Goal: Information Seeking & Learning: Understand process/instructions

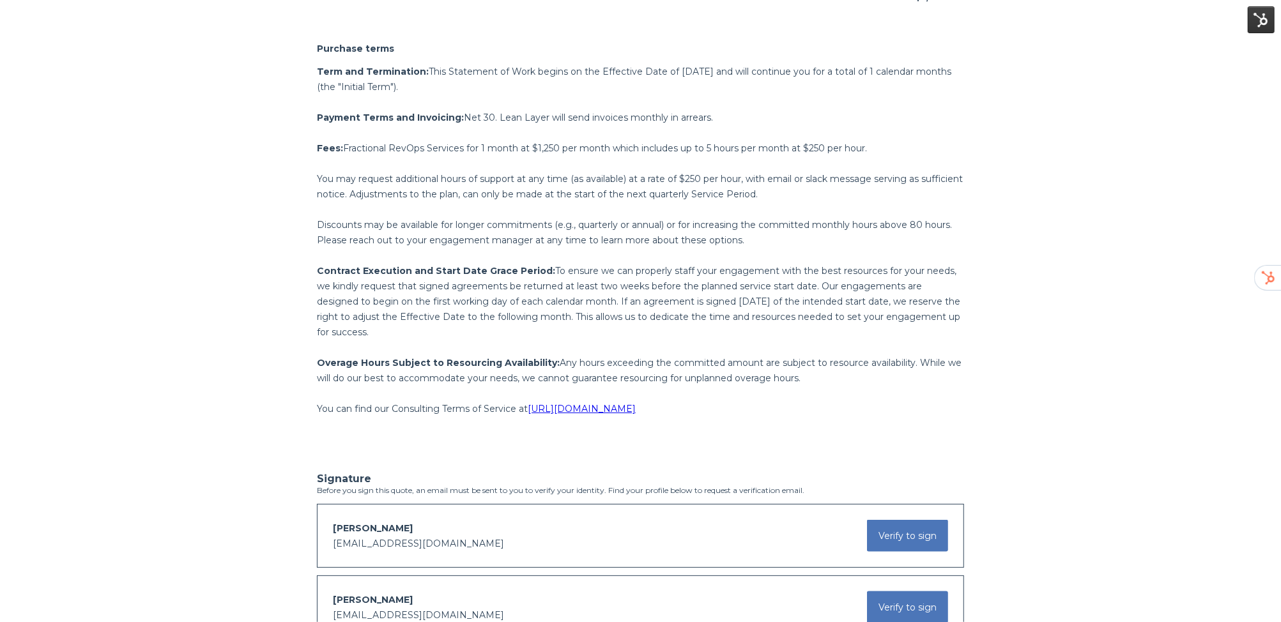
scroll to position [969, 0]
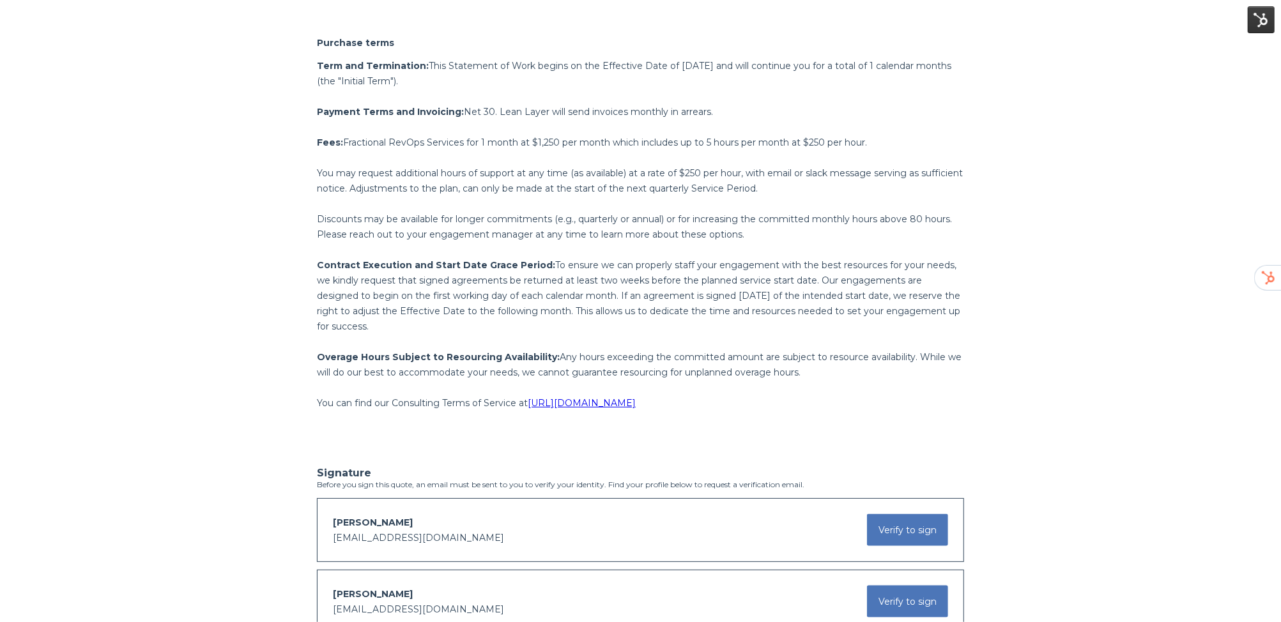
click at [489, 166] on p "You may request additional hours of support at any time (as available) at a rat…" at bounding box center [640, 180] width 647 height 31
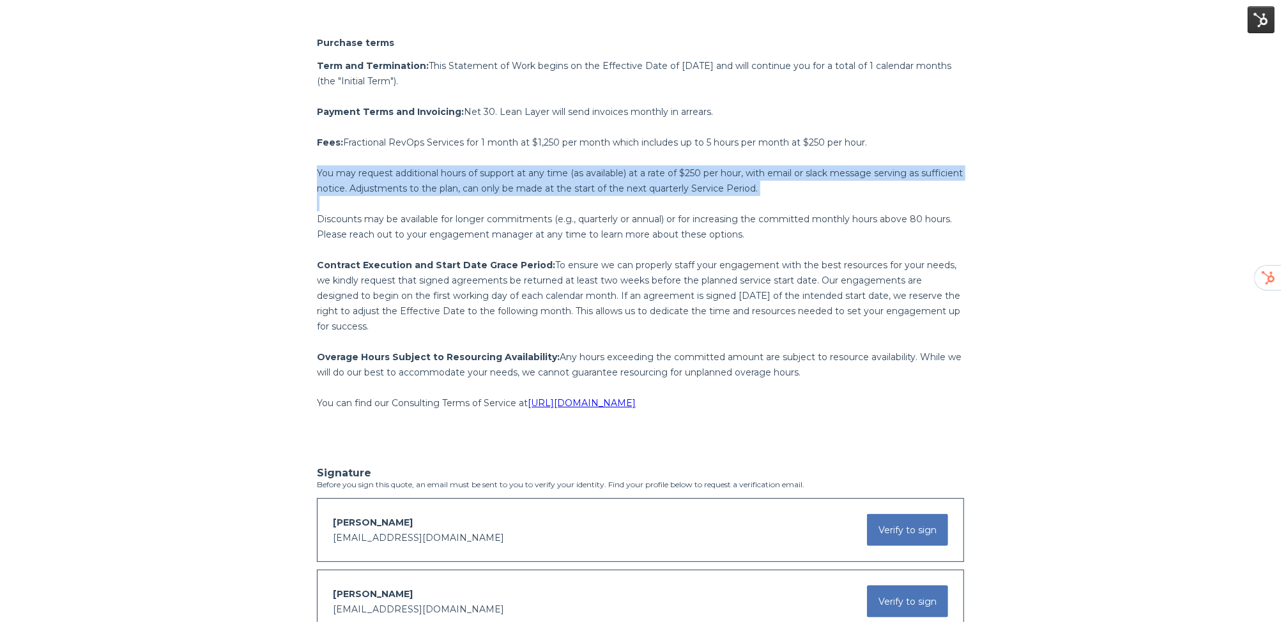
drag, startPoint x: 819, startPoint y: 196, endPoint x: 835, endPoint y: 193, distance: 16.3
click at [825, 194] on div "Term and Termination: This Statement of Work begins on the Effective Date of Se…" at bounding box center [640, 242] width 647 height 368
click at [845, 192] on p "You may request additional hours of support at any time (as available) at a rat…" at bounding box center [640, 180] width 647 height 31
drag, startPoint x: 845, startPoint y: 196, endPoint x: 314, endPoint y: 170, distance: 531.5
click at [314, 170] on div "Purchase terms Term and Termination: This Statement of Work begins on the Effec…" at bounding box center [640, 222] width 666 height 410
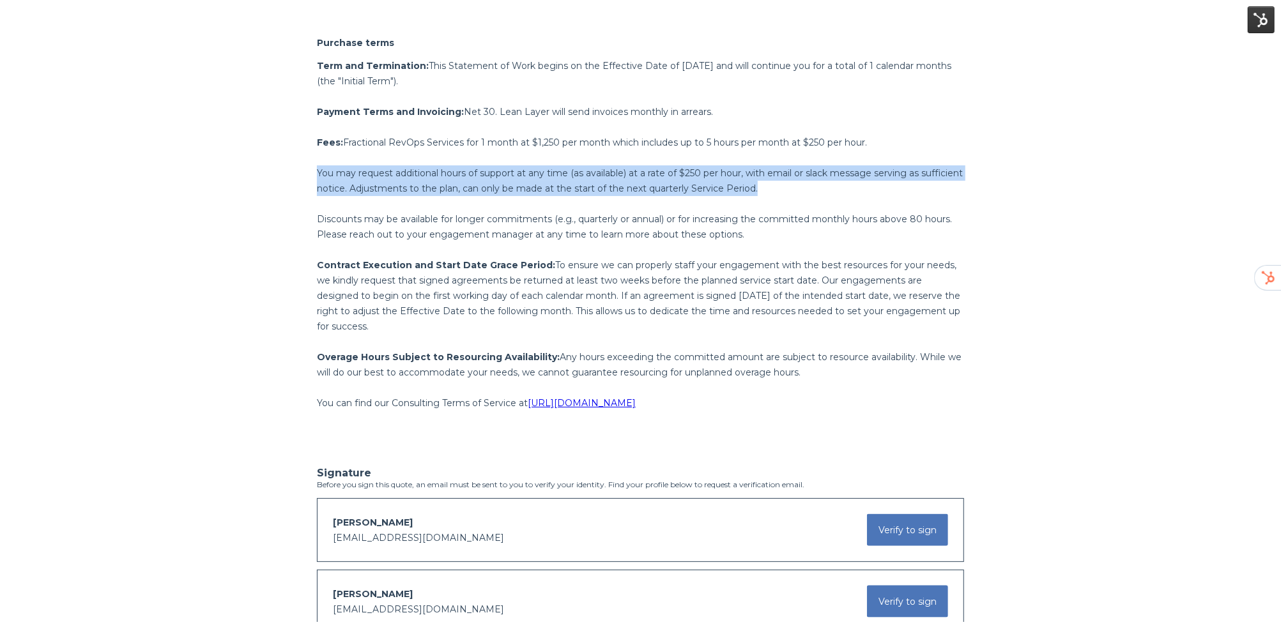
copy span "You may request additional hours of support at any time (as available) at a rat…"
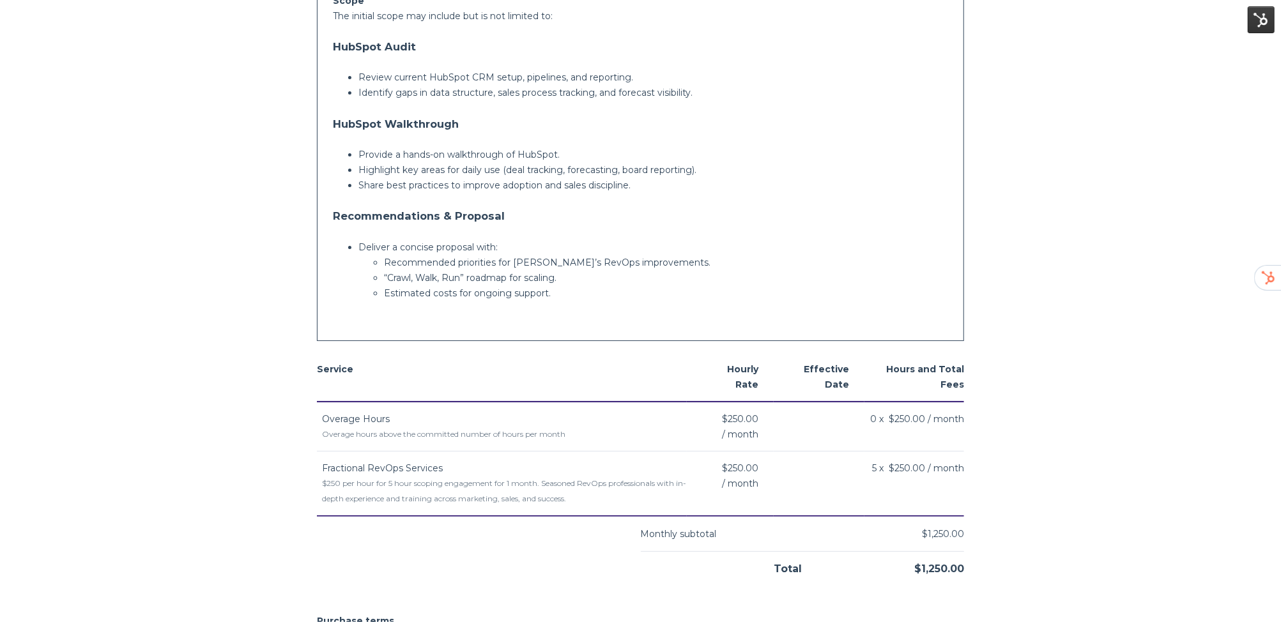
scroll to position [392, 0]
click at [477, 262] on p "Recommended priorities for [PERSON_NAME]’s RevOps improvements." at bounding box center [666, 261] width 564 height 15
click at [471, 247] on p "Deliver a concise proposal with:" at bounding box center [653, 245] width 590 height 15
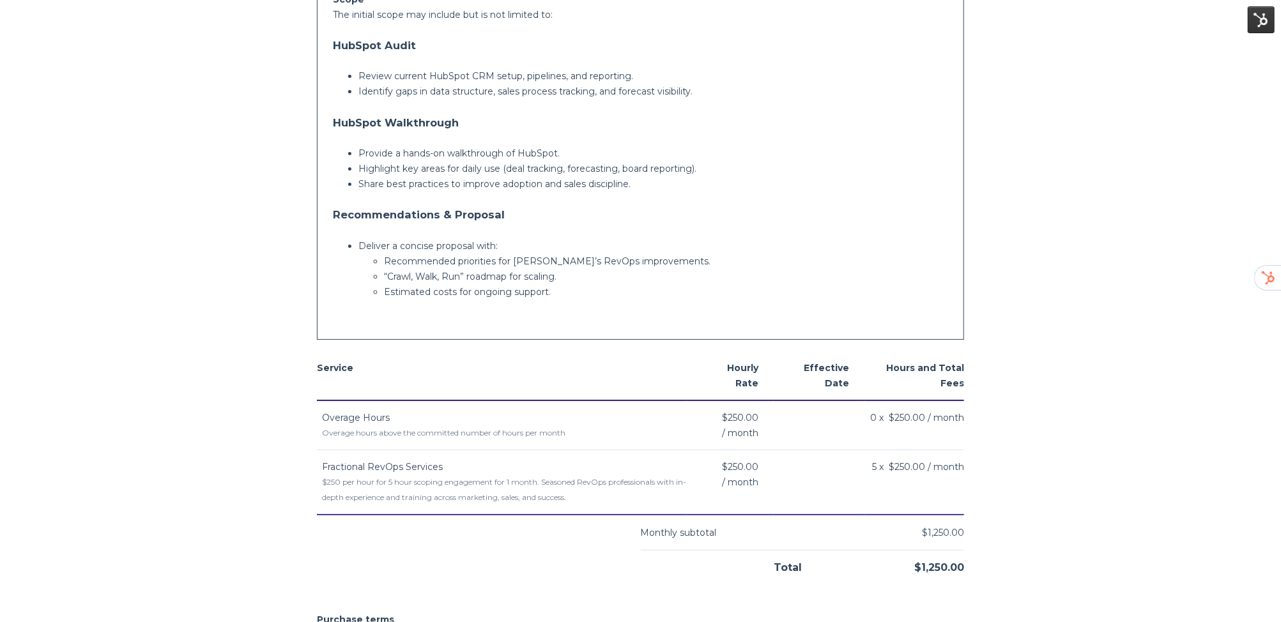
click at [465, 264] on p "Recommended priorities for [PERSON_NAME]’s RevOps improvements." at bounding box center [666, 261] width 564 height 15
click at [445, 278] on p "“Crawl, Walk, Run” roadmap for scaling." at bounding box center [666, 276] width 564 height 15
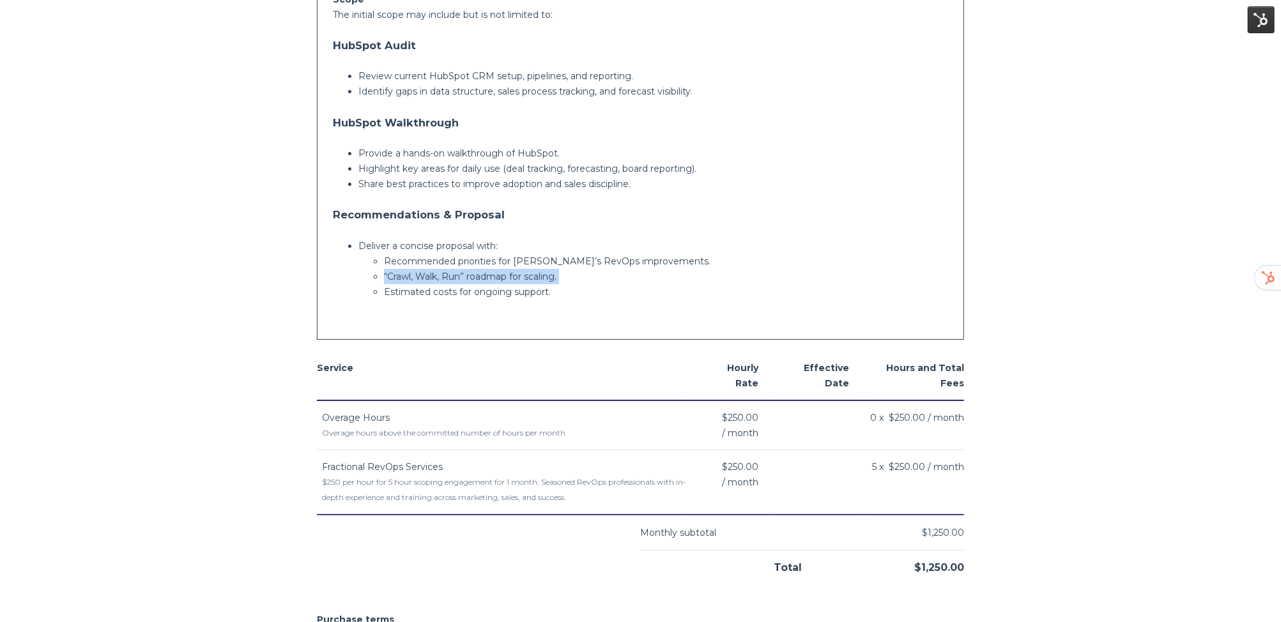
click at [445, 278] on p "“Crawl, Walk, Run” roadmap for scaling." at bounding box center [666, 276] width 564 height 15
click at [437, 289] on p "Estimated costs for ongoing support." at bounding box center [666, 291] width 564 height 15
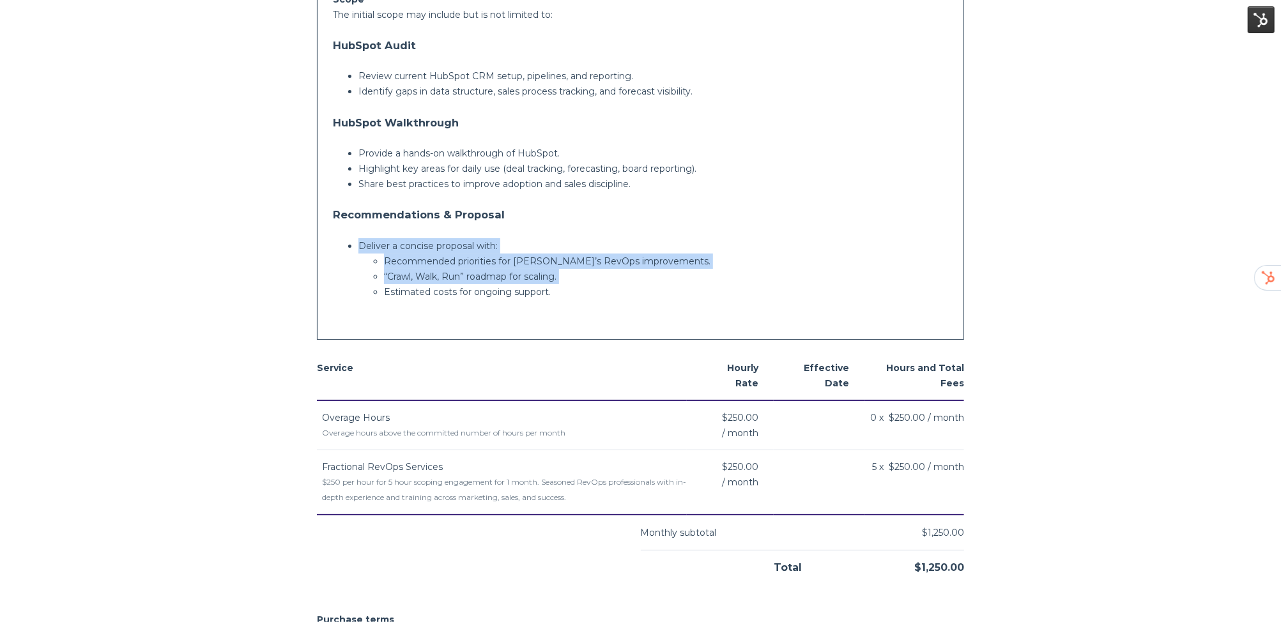
click at [437, 289] on p "Estimated costs for ongoing support." at bounding box center [666, 291] width 564 height 15
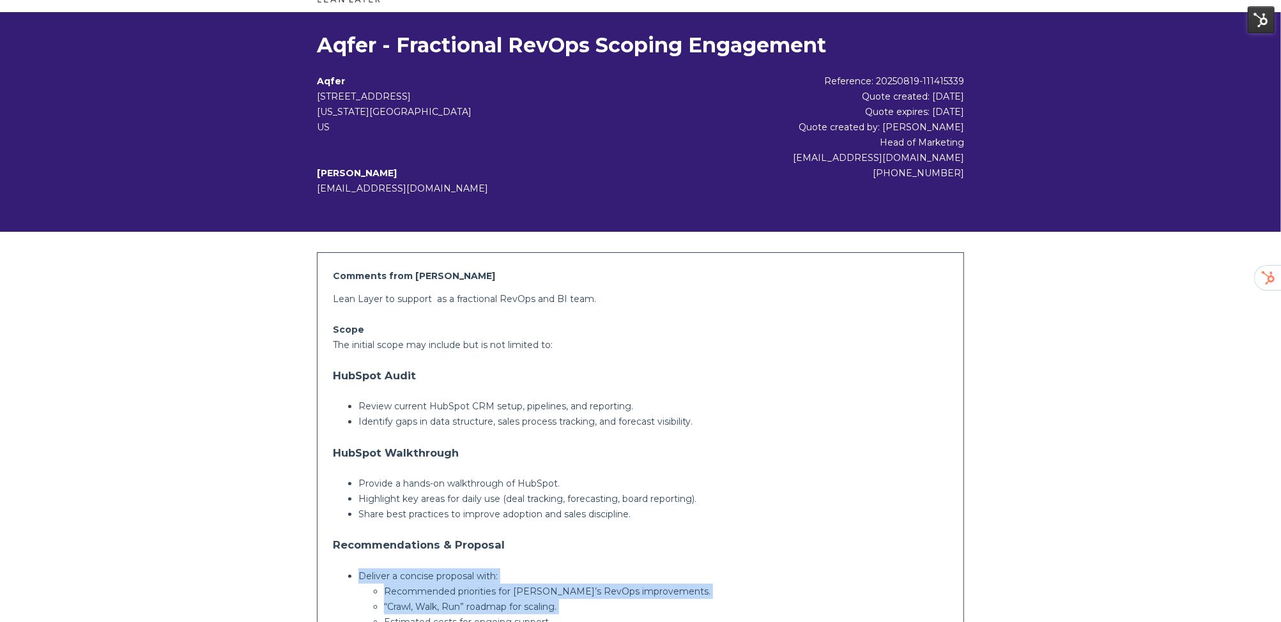
scroll to position [0, 0]
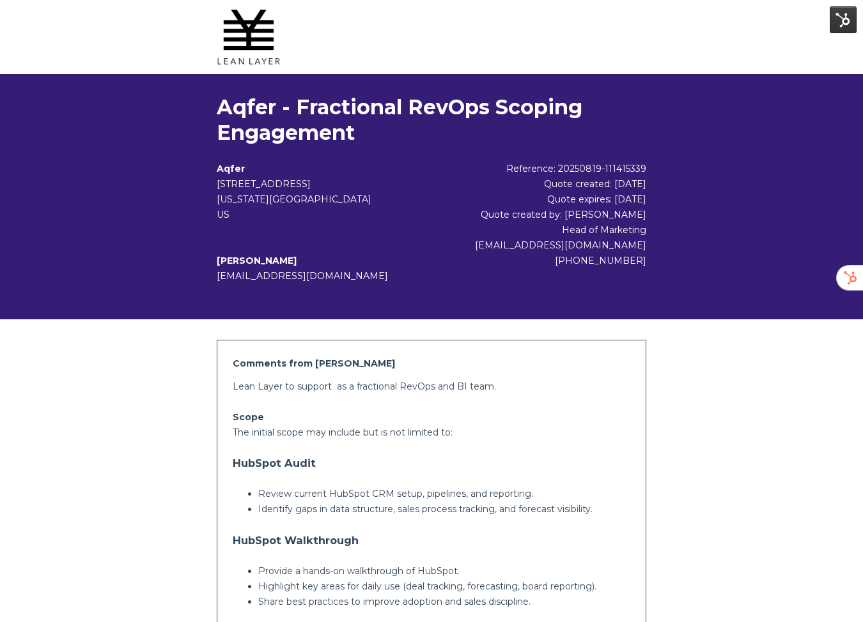
scroll to position [409, 0]
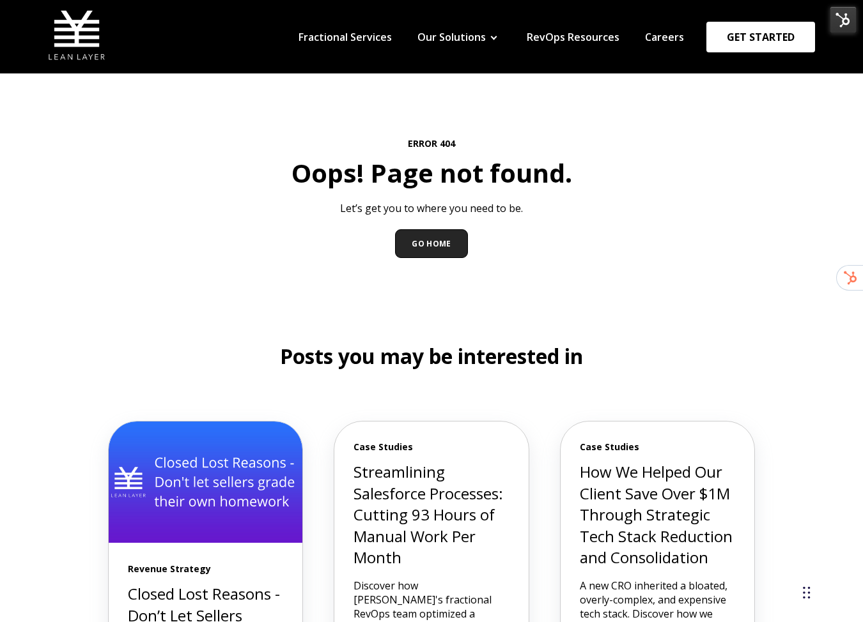
drag, startPoint x: 321, startPoint y: 61, endPoint x: 327, endPoint y: 73, distance: 14.3
click at [328, 63] on nav "Fractional Services Our Solutions Revenue Tech Revenue Analytics Revenue Strate…" at bounding box center [550, 36] width 529 height 61
click at [334, 30] on link "Fractional Services" at bounding box center [344, 37] width 93 height 14
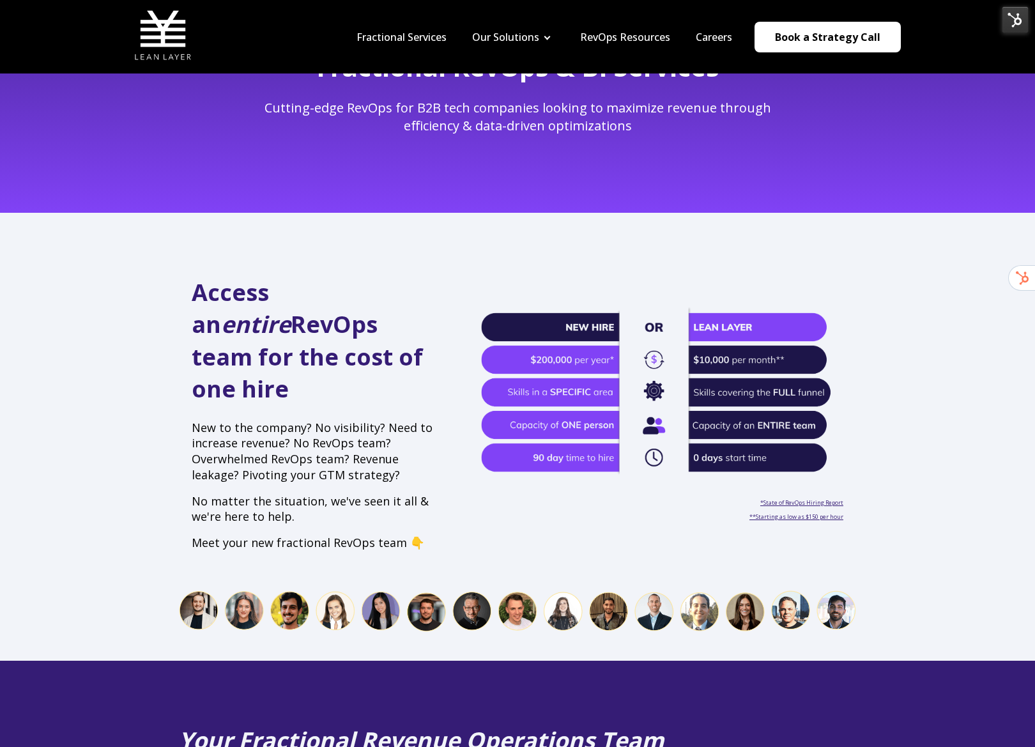
scroll to position [89, 0]
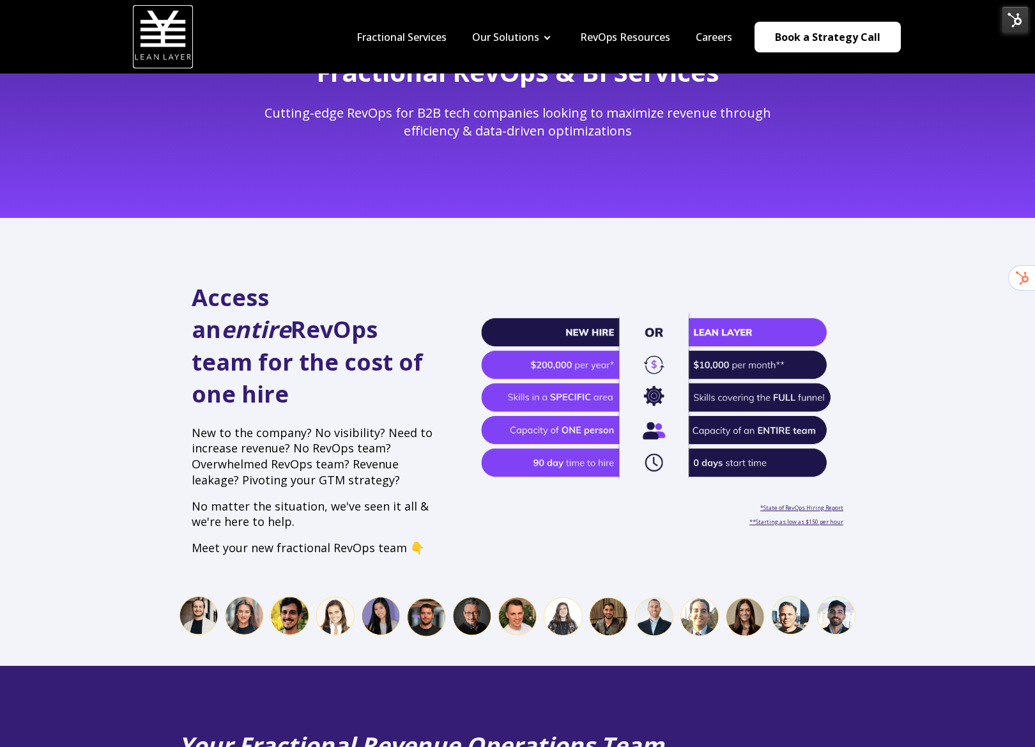
click at [163, 38] on img at bounding box center [163, 35] width 58 height 58
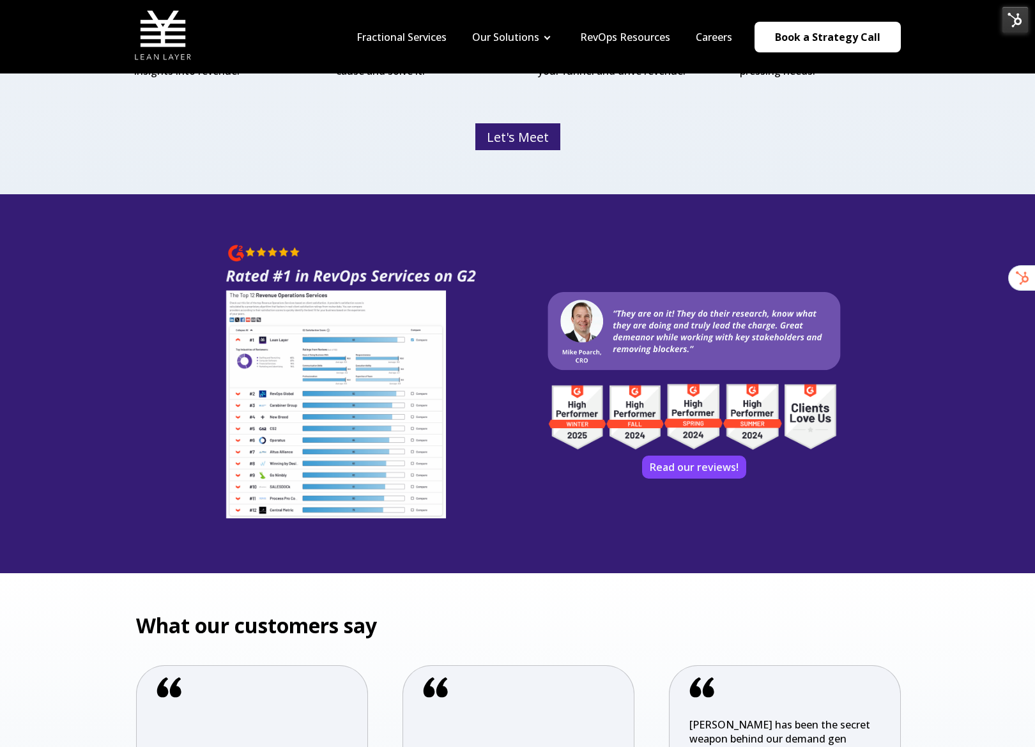
scroll to position [2076, 0]
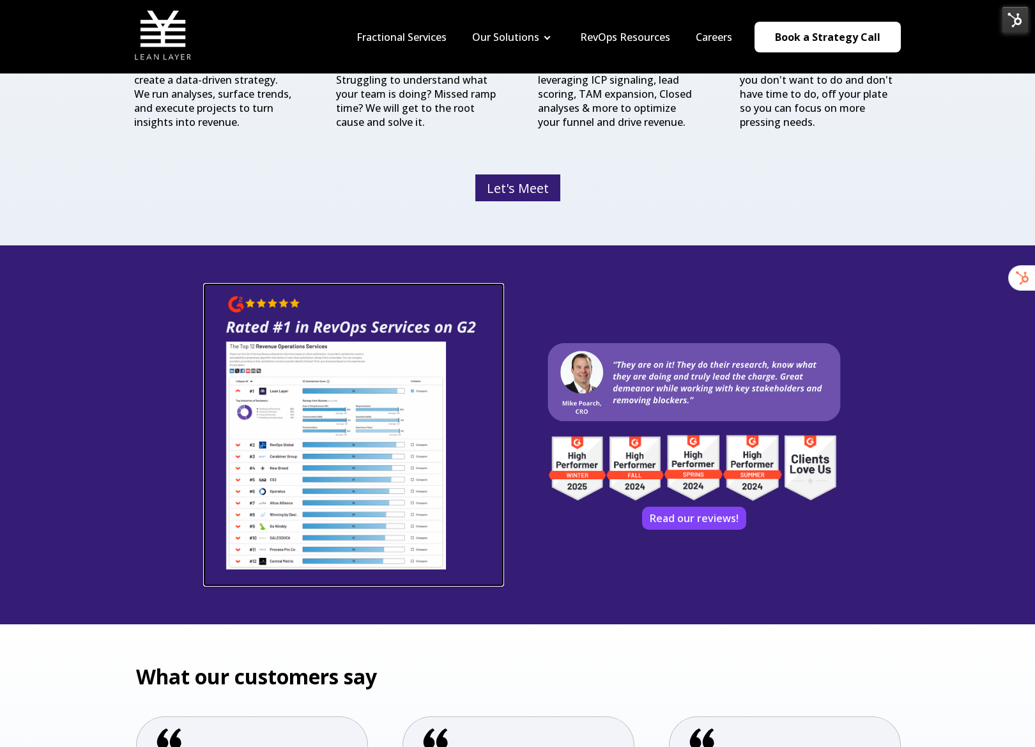
click at [401, 399] on img at bounding box center [353, 433] width 298 height 298
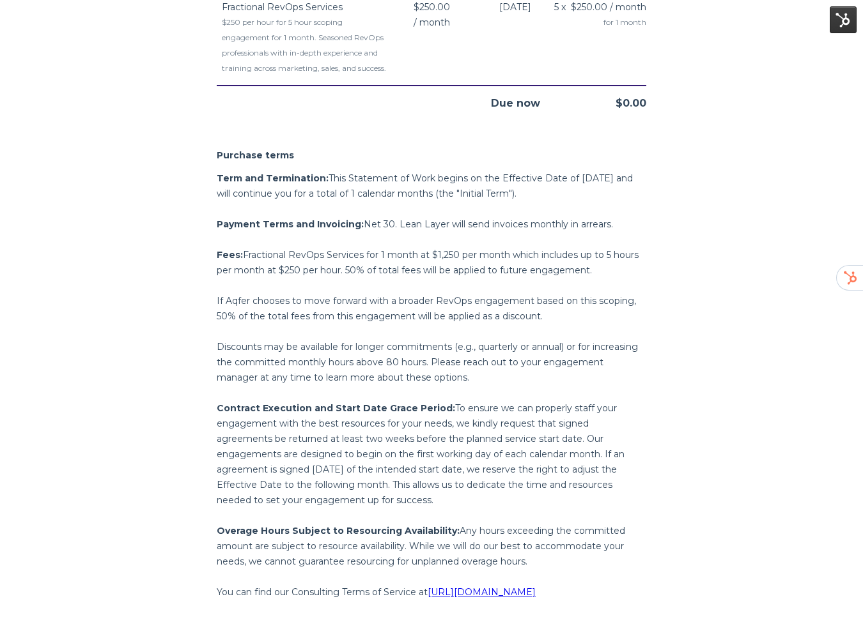
scroll to position [829, 0]
click at [429, 309] on p "If Aqfer chooses to move forward with a broader RevOps engagement based on this…" at bounding box center [431, 308] width 429 height 31
click at [472, 321] on p "If Aqfer chooses to move forward with a broader RevOps engagement based on this…" at bounding box center [431, 308] width 429 height 31
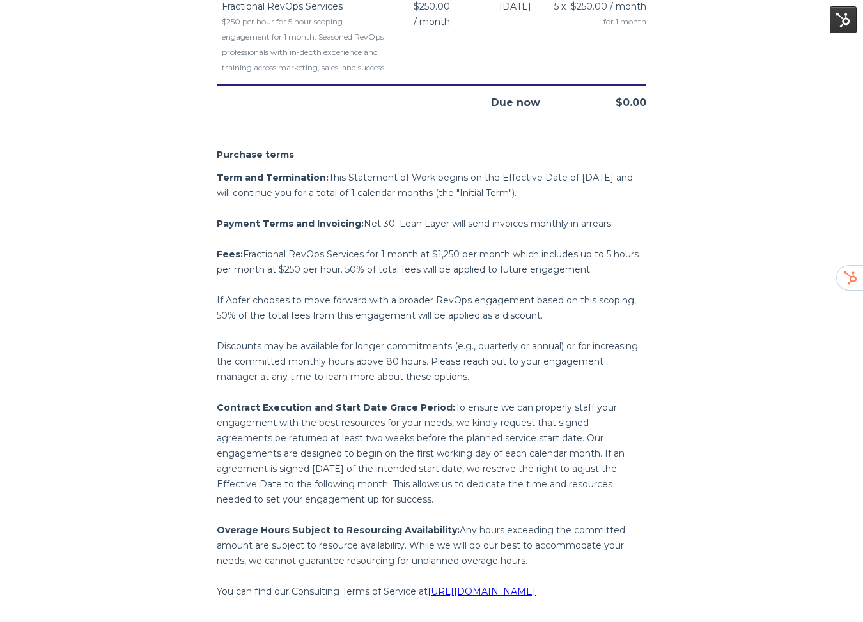
click at [362, 367] on p "Discounts may be available for longer commitments (e.g., quarterly or annual) o…" at bounding box center [431, 362] width 429 height 46
click at [482, 385] on p "Discounts may be available for longer commitments (e.g., quarterly or annual) o…" at bounding box center [431, 362] width 429 height 46
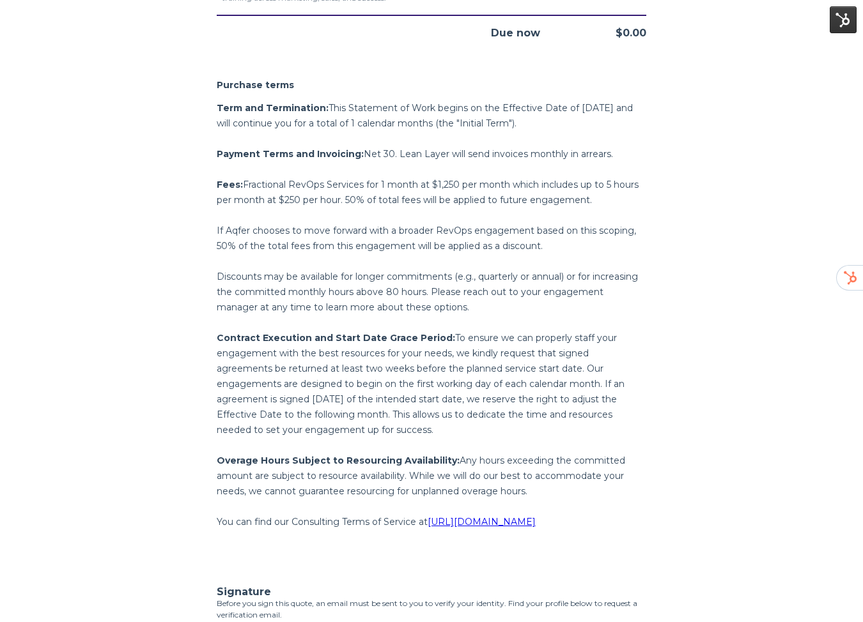
scroll to position [926, 0]
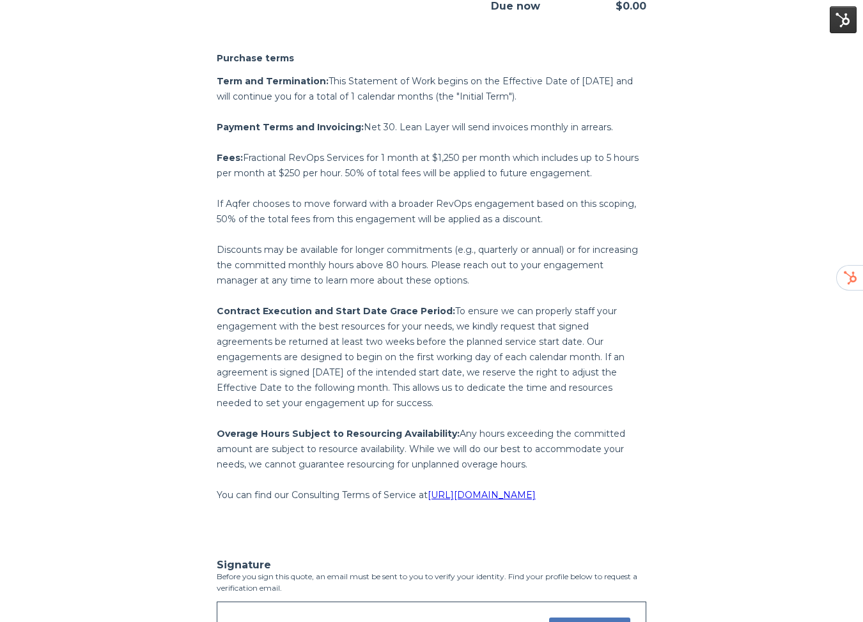
click at [454, 332] on p "Contract Execution and Start Date Grace Period: To ensure we can properly staff…" at bounding box center [431, 356] width 429 height 107
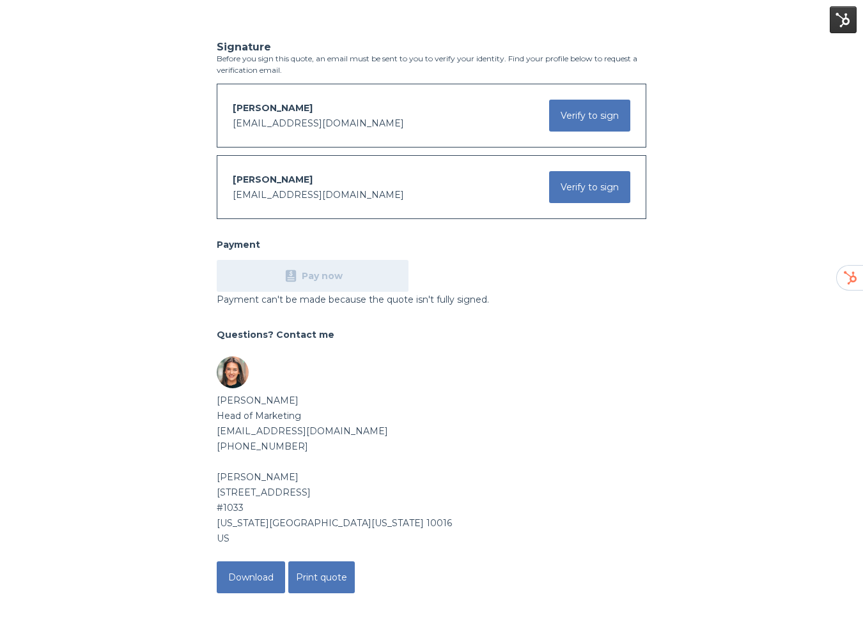
scroll to position [1476, 0]
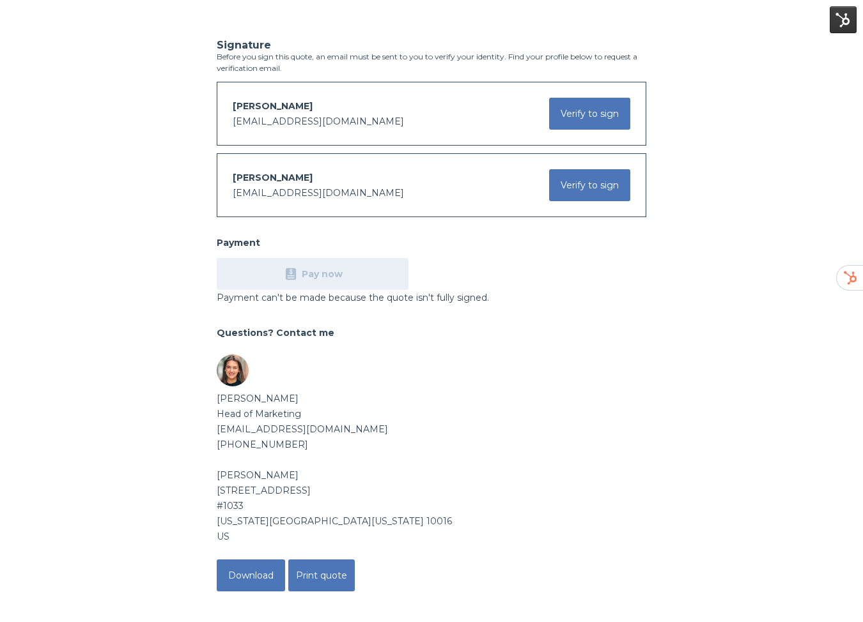
click at [562, 402] on div "[PERSON_NAME]" at bounding box center [431, 398] width 429 height 15
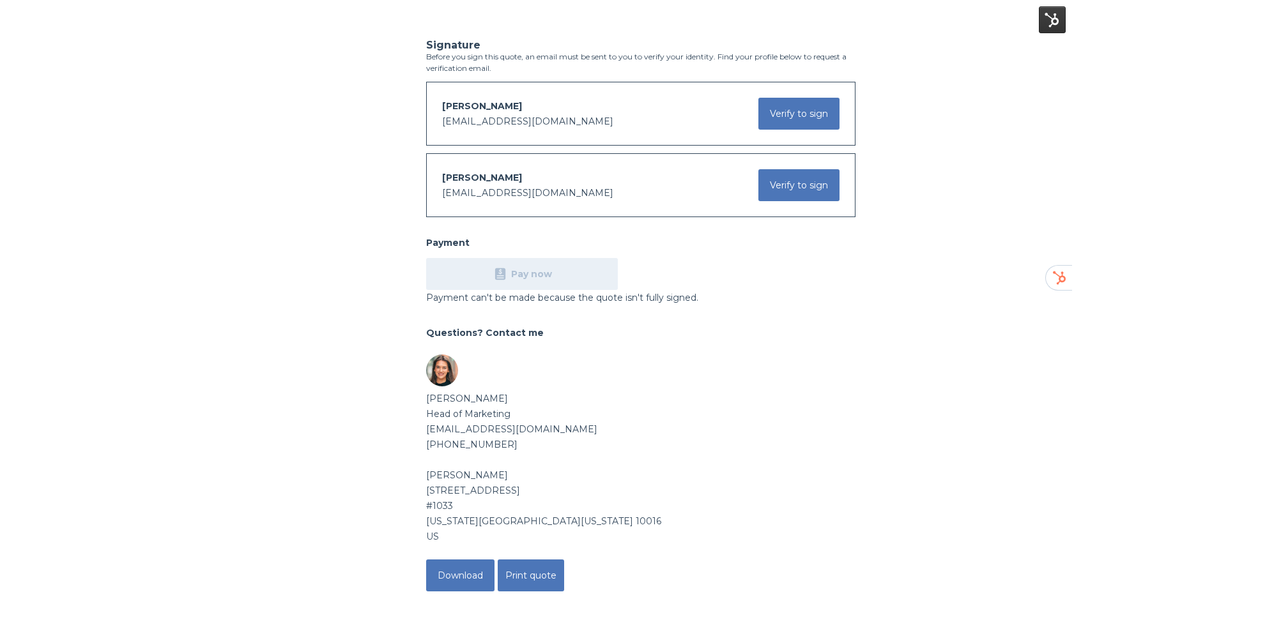
scroll to position [1317, 0]
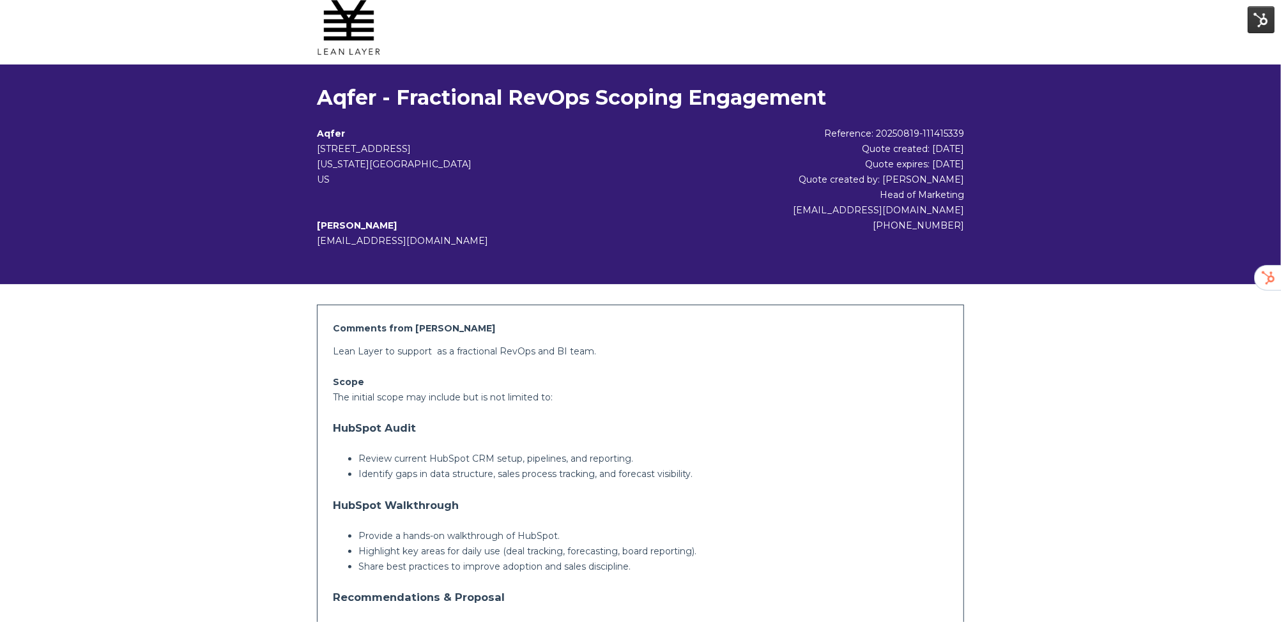
scroll to position [12, 0]
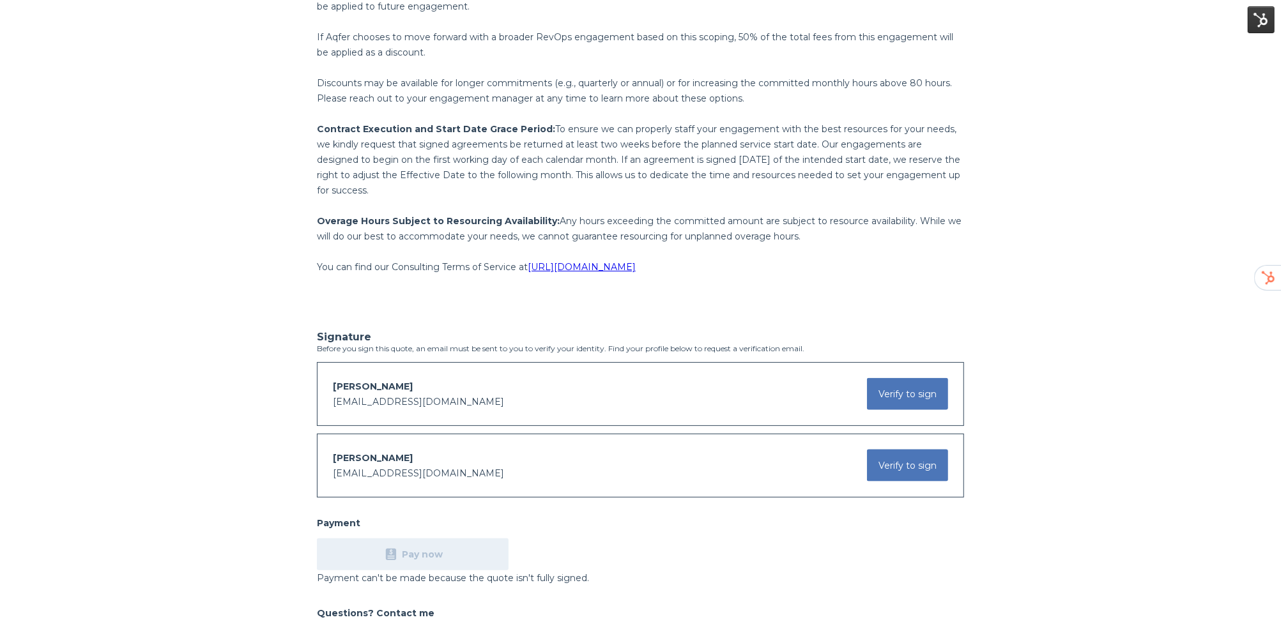
scroll to position [1058, 0]
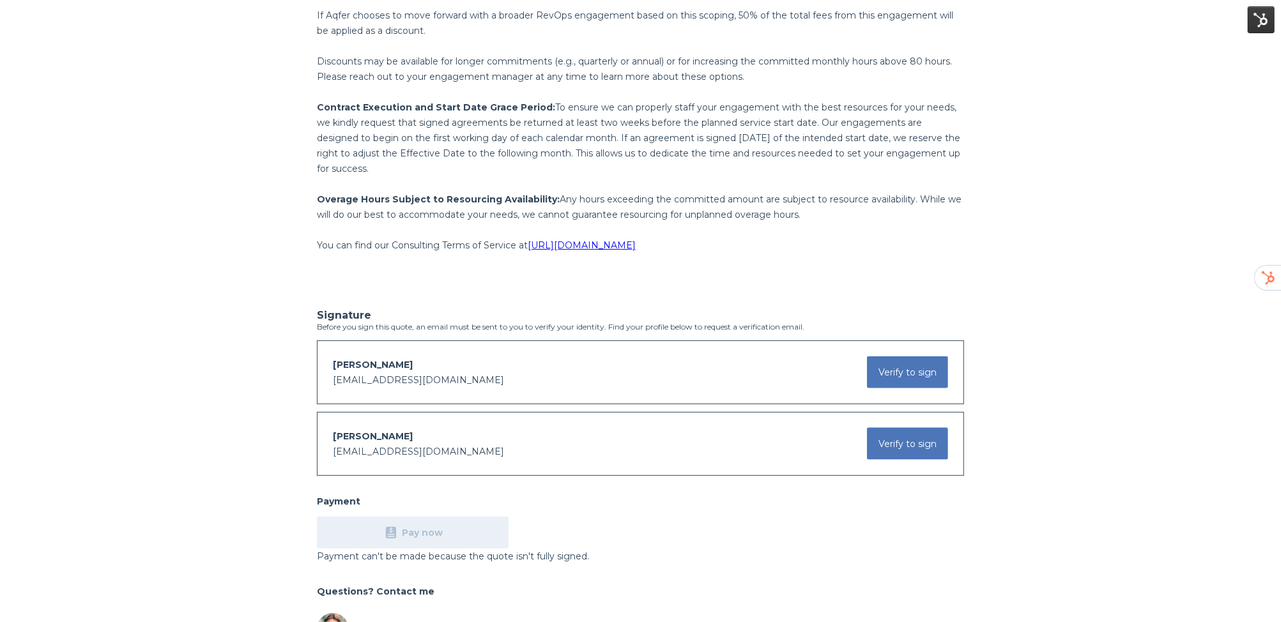
click at [636, 245] on span "[URL][DOMAIN_NAME]" at bounding box center [582, 246] width 108 height 12
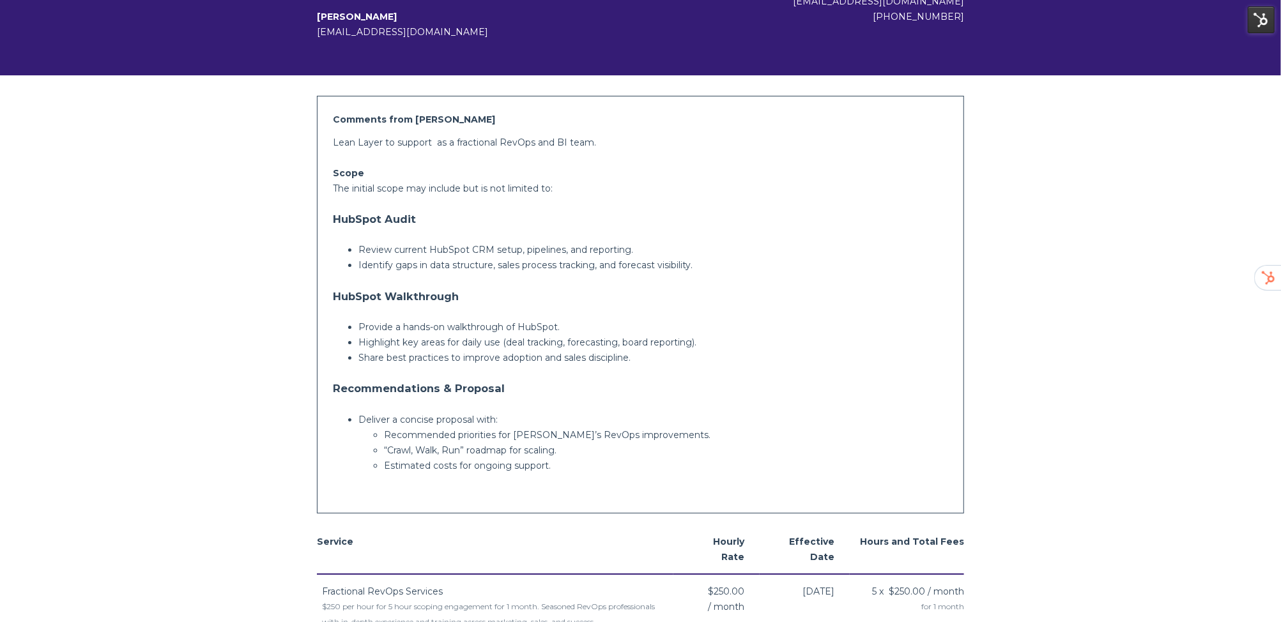
scroll to position [328, 0]
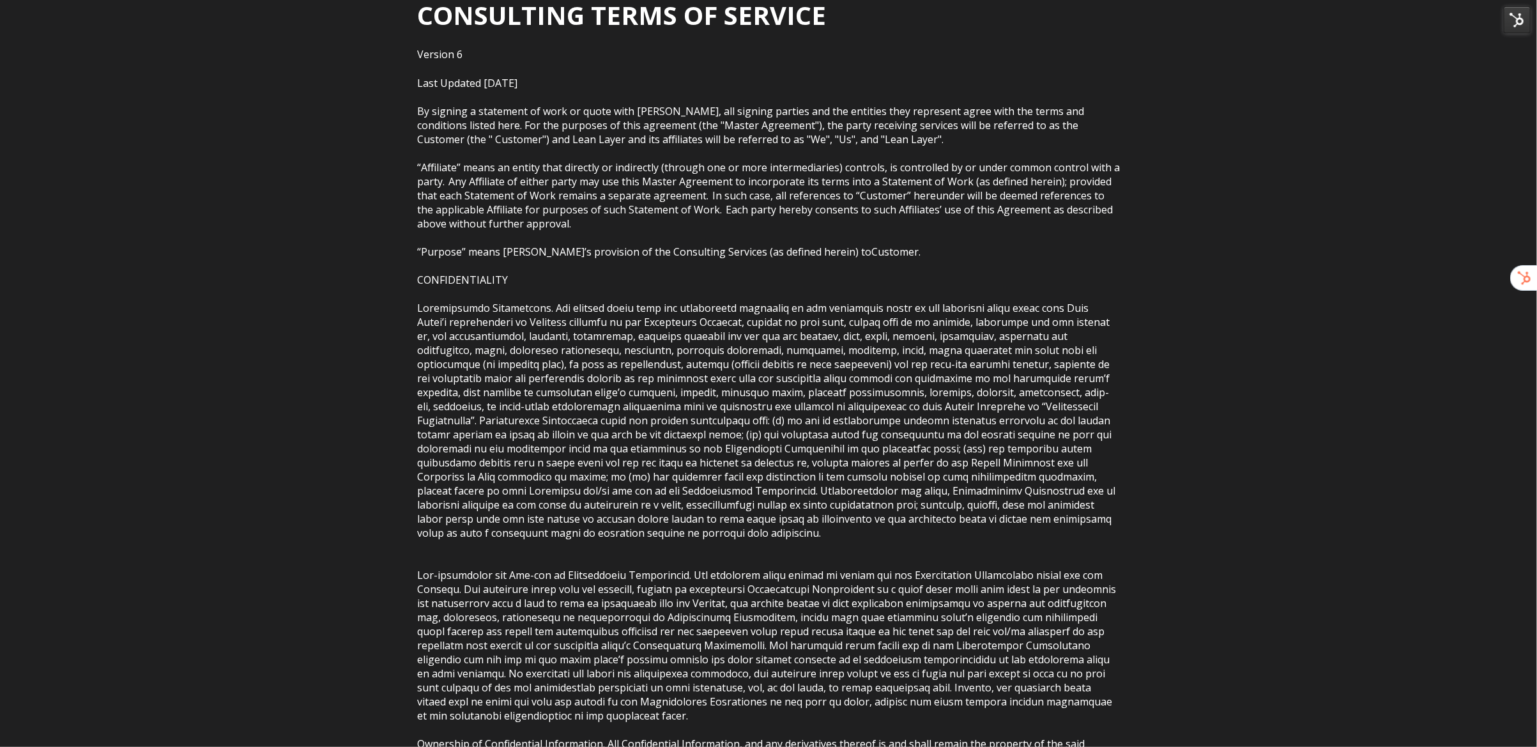
scroll to position [37, 0]
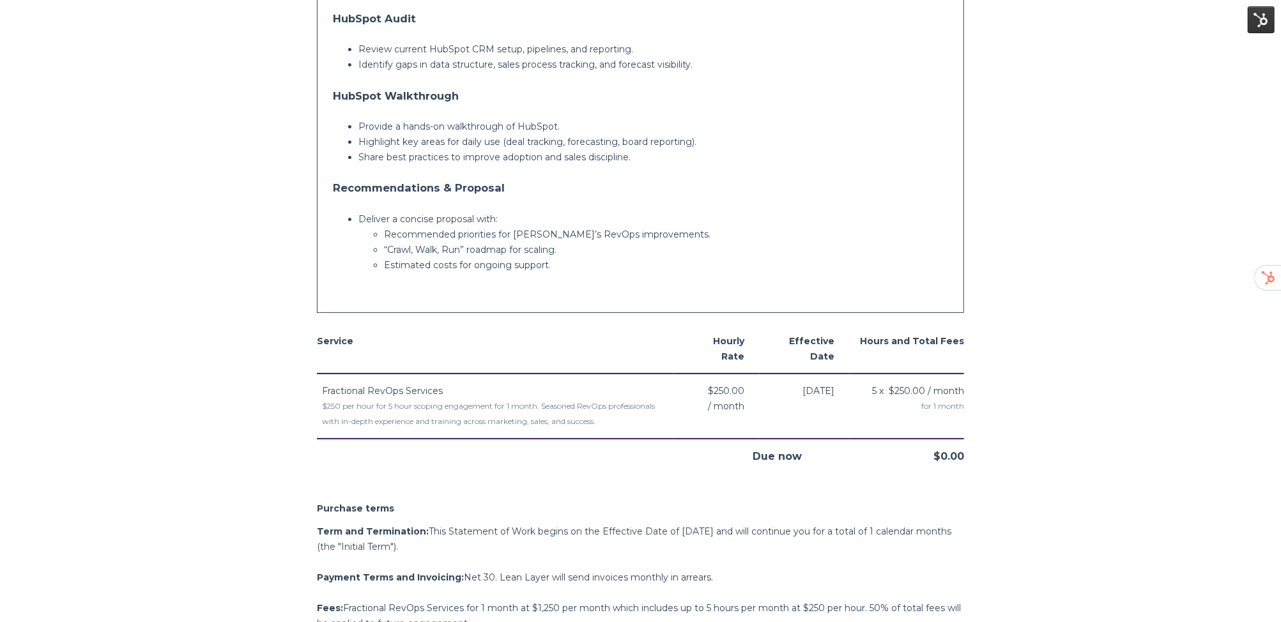
scroll to position [610, 0]
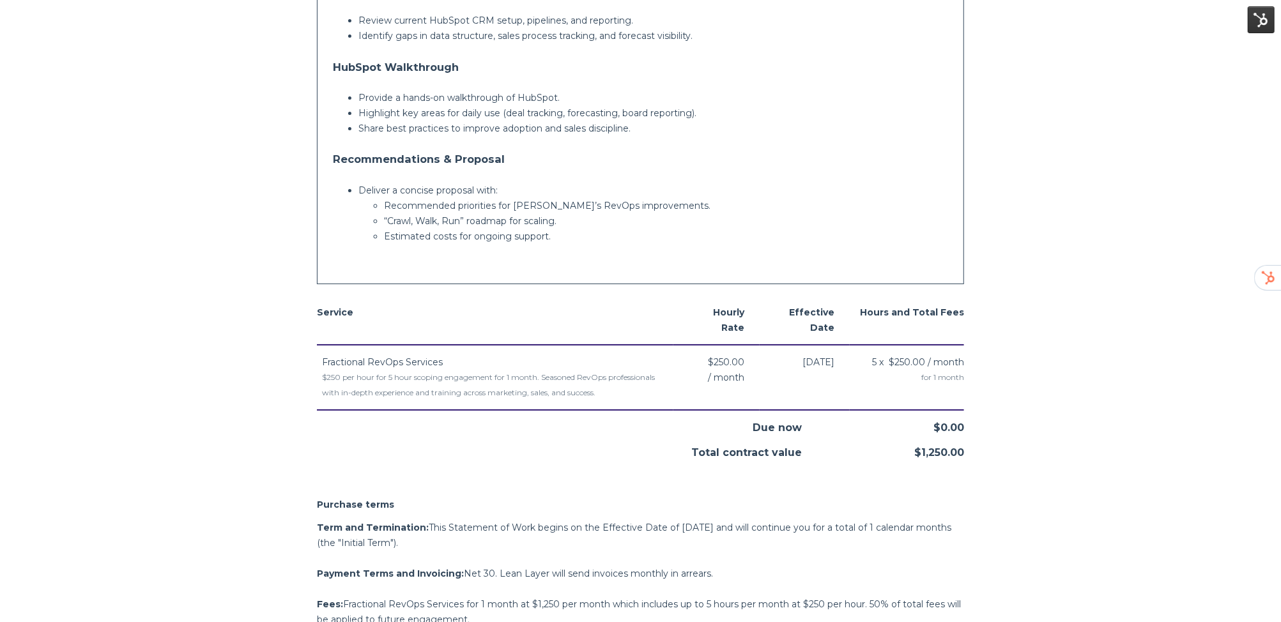
scroll to position [497, 0]
